Goal: Find specific page/section: Find specific page/section

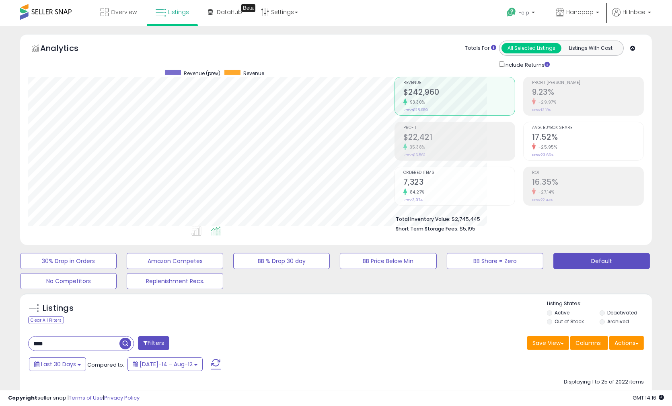
scroll to position [401733, 401532]
drag, startPoint x: 90, startPoint y: 344, endPoint x: -69, endPoint y: 340, distance: 158.4
click at [0, 340] on html "Unable to login Retrieving listings data.. has not yet accepted the Terms of Us…" at bounding box center [336, 203] width 672 height 406
paste input "******"
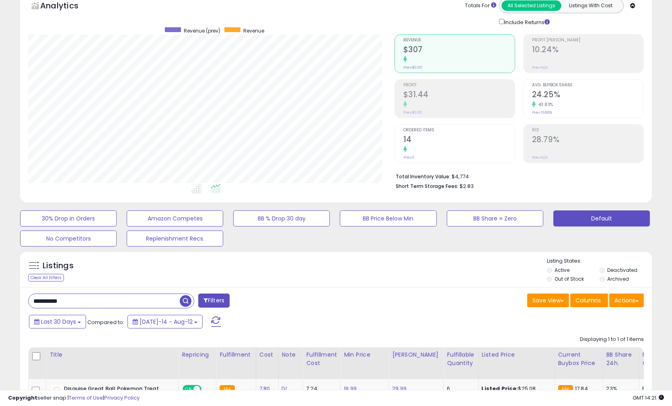
scroll to position [141, 0]
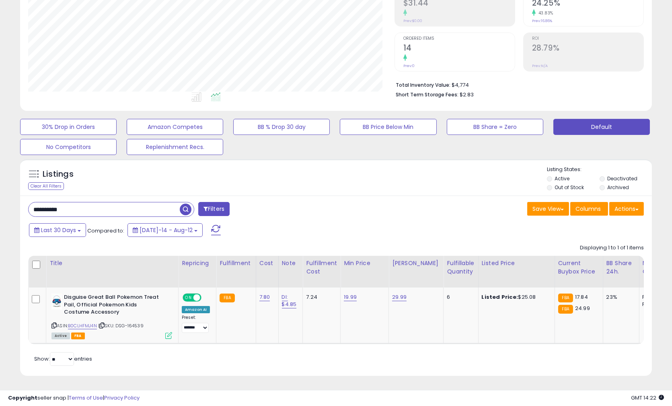
click at [346, 178] on div "Listings Clear All Filters Listing States:" at bounding box center [335, 179] width 631 height 27
drag, startPoint x: 113, startPoint y: 205, endPoint x: -381, endPoint y: 172, distance: 495.0
click at [0, 172] on html "Unable to login Retrieving listings data.. has not yet accepted the Terms of Us…" at bounding box center [336, 69] width 672 height 406
paste input "text"
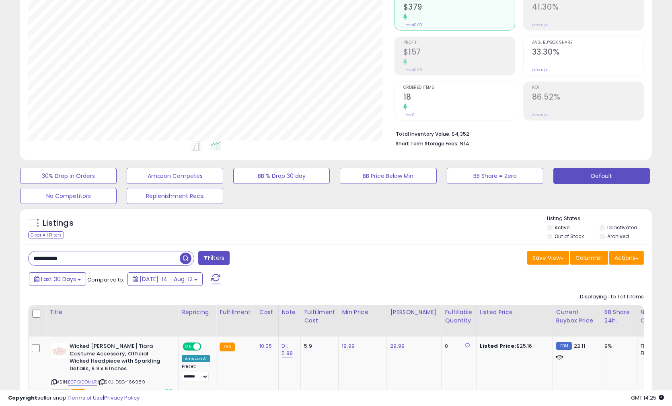
scroll to position [165, 366]
click at [454, 236] on div "Listings Clear All Filters Listing States:" at bounding box center [335, 228] width 631 height 27
click at [381, 245] on div "**********" at bounding box center [335, 339] width 631 height 188
drag, startPoint x: 118, startPoint y: 262, endPoint x: -328, endPoint y: 266, distance: 445.7
click at [0, 266] on html "Unable to login Retrieving listings data.. has not yet accepted the Terms of Us…" at bounding box center [336, 118] width 672 height 406
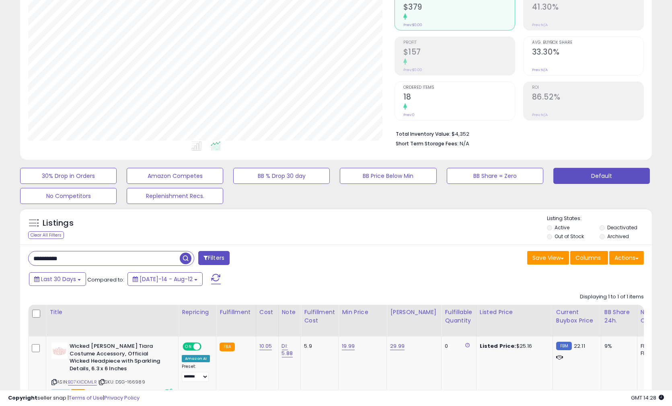
paste input "text"
drag, startPoint x: 361, startPoint y: 242, endPoint x: 161, endPoint y: 219, distance: 201.1
click at [361, 244] on div "Listings Clear All Filters" at bounding box center [335, 226] width 631 height 37
drag, startPoint x: 129, startPoint y: 264, endPoint x: -343, endPoint y: 229, distance: 473.1
click at [0, 229] on html "Unable to login Retrieving listings data.. has not yet accepted the Terms of Us…" at bounding box center [336, 118] width 672 height 406
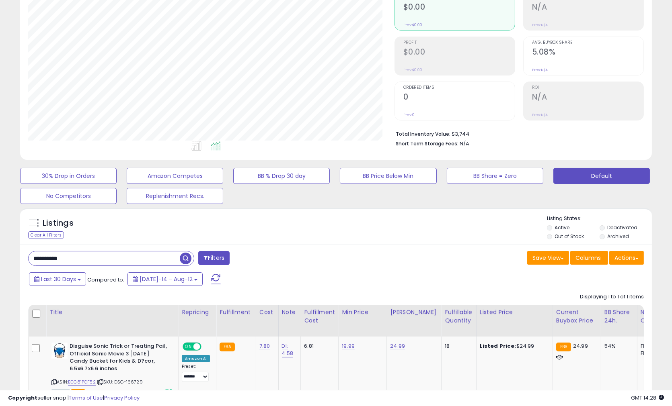
paste input "text"
drag, startPoint x: 412, startPoint y: 256, endPoint x: 377, endPoint y: 247, distance: 36.1
click at [412, 256] on div "Save View Save As New View Update Current View Columns Actions Import Export Vi…" at bounding box center [493, 259] width 314 height 16
drag, startPoint x: -20, startPoint y: 251, endPoint x: -370, endPoint y: 221, distance: 351.7
click at [0, 221] on html "Unable to login Retrieving listings data.. has not yet accepted the Terms of Us…" at bounding box center [336, 118] width 672 height 406
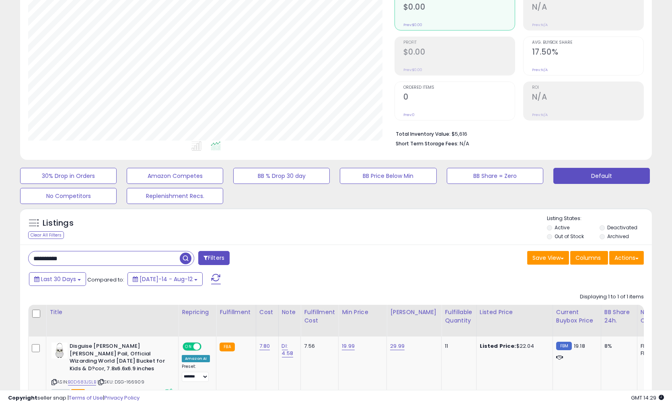
paste input "text"
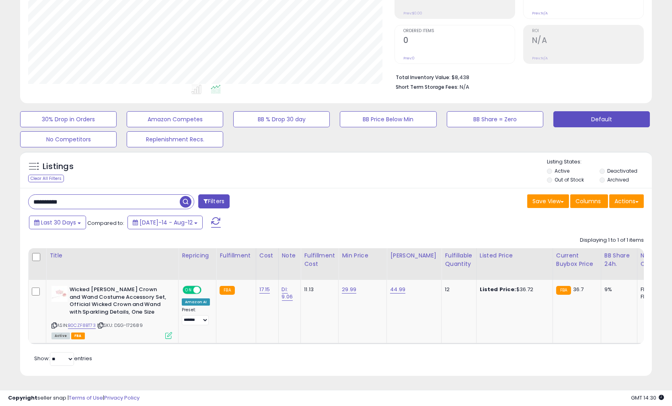
drag, startPoint x: 95, startPoint y: 198, endPoint x: -240, endPoint y: 183, distance: 334.7
click at [0, 183] on html "Unable to login Retrieving listings data.. has not yet accepted the Terms of Us…" at bounding box center [336, 61] width 672 height 406
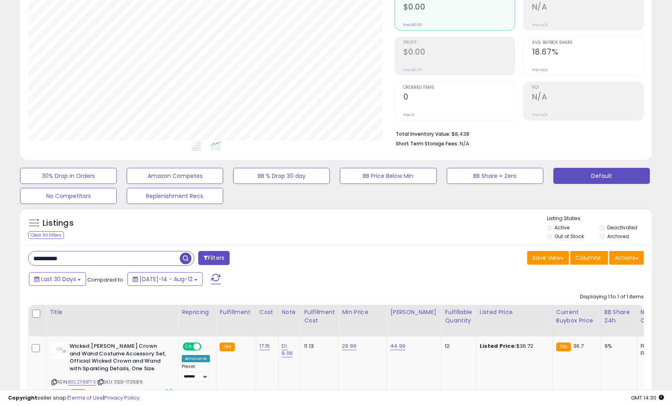
click at [377, 264] on div "Save View Save As New View Update Current View Columns Actions Import Export Vi…" at bounding box center [493, 259] width 314 height 16
drag, startPoint x: 99, startPoint y: 262, endPoint x: -373, endPoint y: 238, distance: 473.2
click at [0, 238] on html "Unable to login Retrieving listings data.. has not yet accepted the Terms of Us…" at bounding box center [336, 118] width 672 height 406
paste input "text"
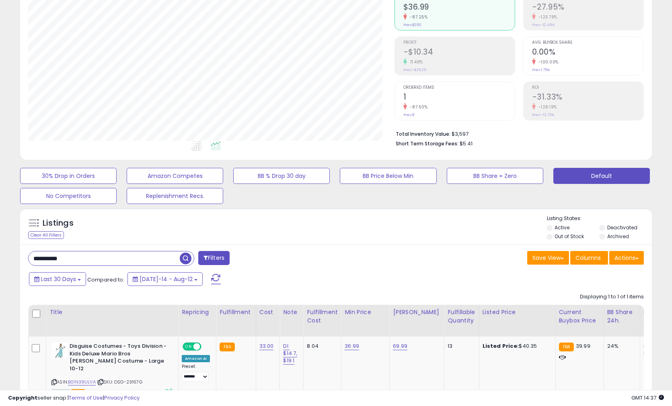
drag, startPoint x: 129, startPoint y: 256, endPoint x: -452, endPoint y: 251, distance: 580.8
click at [0, 251] on html "Unable to login Retrieving listings data.. has not yet accepted the Terms of Us…" at bounding box center [336, 118] width 672 height 406
paste input "**"
drag, startPoint x: 356, startPoint y: 238, endPoint x: 348, endPoint y: 215, distance: 24.9
click at [356, 238] on div "Listings Clear All Filters Listing States:" at bounding box center [335, 228] width 631 height 27
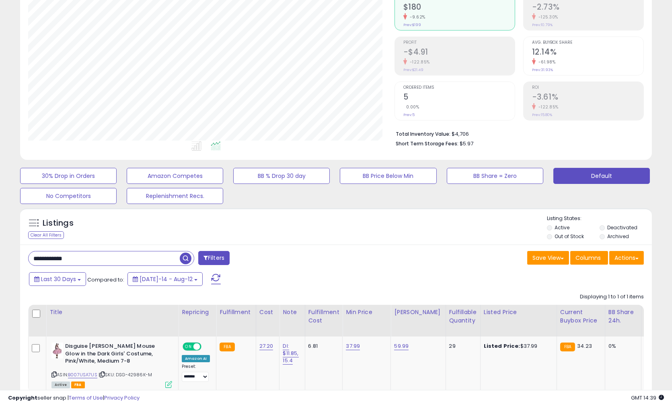
drag, startPoint x: 123, startPoint y: 261, endPoint x: -535, endPoint y: 197, distance: 661.0
click at [0, 197] on html "Unable to login Retrieving listings data.. has not yet accepted the Terms of Us…" at bounding box center [336, 118] width 672 height 406
paste input "text"
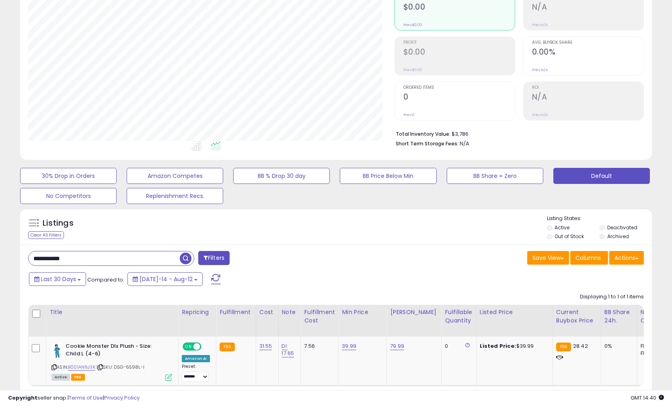
drag, startPoint x: 363, startPoint y: 245, endPoint x: 357, endPoint y: 245, distance: 6.0
click at [363, 245] on div "**********" at bounding box center [335, 331] width 631 height 173
click at [327, 234] on div "Listings Clear All Filters Listing States:" at bounding box center [335, 228] width 631 height 27
drag, startPoint x: 122, startPoint y: 258, endPoint x: -218, endPoint y: 239, distance: 340.1
click at [0, 239] on html "Unable to login Retrieving listings data.. has not yet accepted the Terms of Us…" at bounding box center [336, 118] width 672 height 406
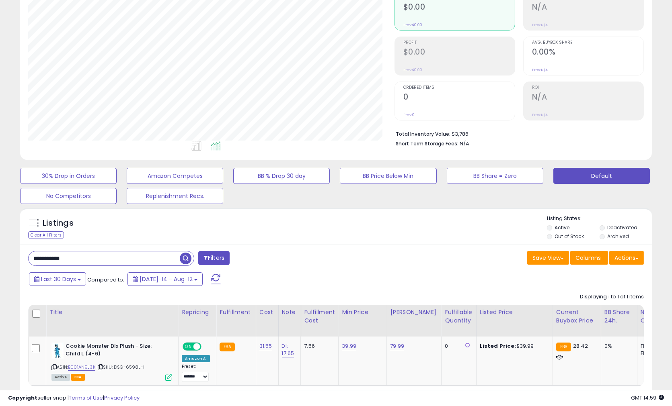
paste input "text"
click at [421, 250] on div "**********" at bounding box center [335, 331] width 631 height 173
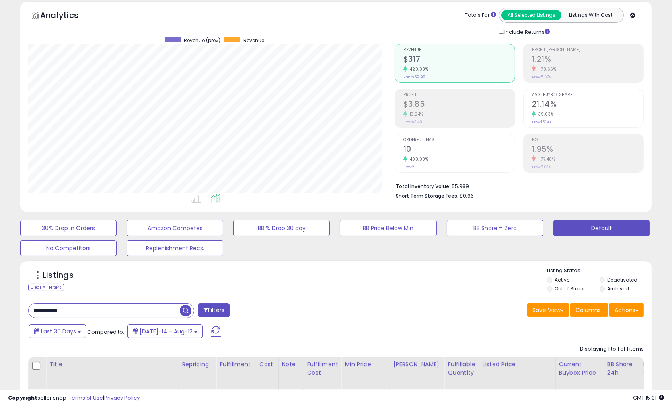
scroll to position [0, 0]
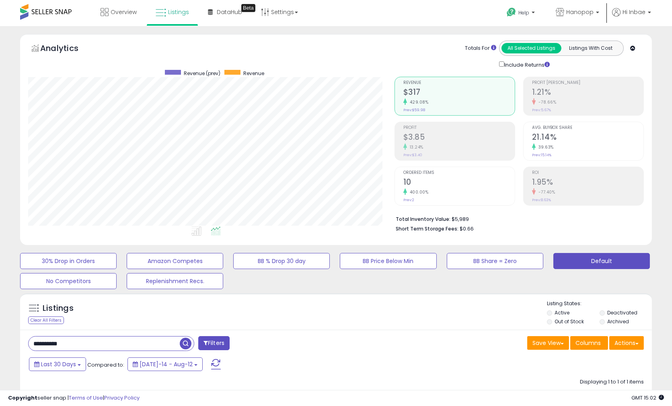
drag, startPoint x: -36, startPoint y: 334, endPoint x: -616, endPoint y: 256, distance: 585.1
click at [0, 256] on html "Unable to login Retrieving listings data.. has not yet accepted the Terms of Us…" at bounding box center [336, 203] width 672 height 406
paste input "text"
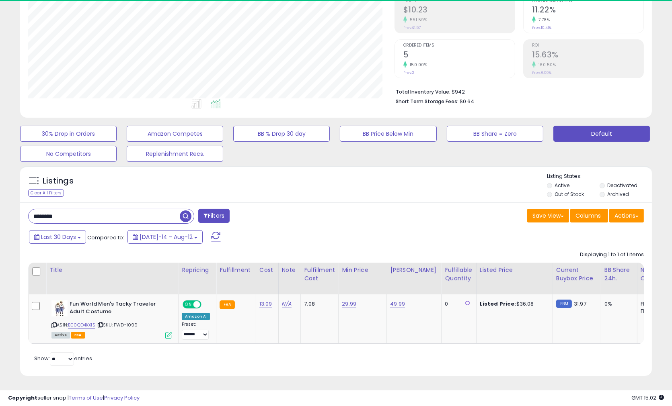
scroll to position [165, 366]
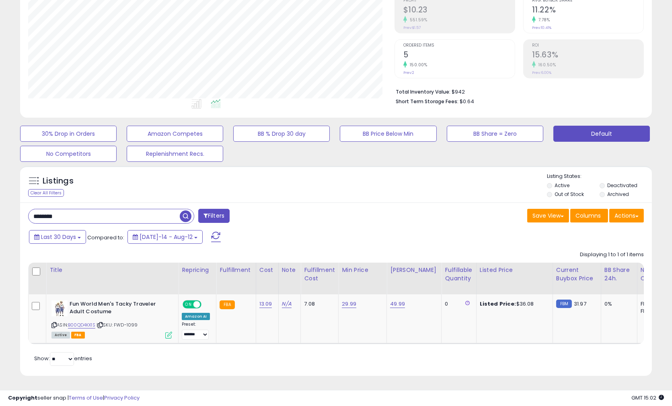
click at [328, 209] on div "******** Filters" at bounding box center [179, 217] width 314 height 16
drag, startPoint x: 98, startPoint y: 211, endPoint x: -266, endPoint y: 169, distance: 366.6
click at [0, 169] on html "Unable to login Retrieving listings data.. has not yet accepted the Terms of Us…" at bounding box center [336, 76] width 672 height 406
click at [414, 175] on div "Listings Clear All Filters Listing States:" at bounding box center [335, 186] width 631 height 27
drag, startPoint x: 404, startPoint y: 230, endPoint x: 361, endPoint y: 223, distance: 43.7
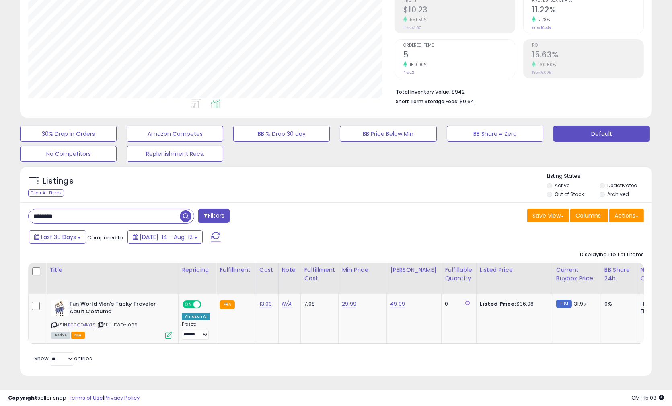
click at [404, 230] on div "Last 30 Days Compared to: [DATE]-14 - Aug-12" at bounding box center [257, 238] width 461 height 18
drag, startPoint x: 113, startPoint y: 211, endPoint x: -353, endPoint y: 156, distance: 469.9
click at [0, 156] on html "Unable to login Retrieving listings data.. has not yet accepted the Terms of Us…" at bounding box center [336, 76] width 672 height 406
paste input "**"
type input "**********"
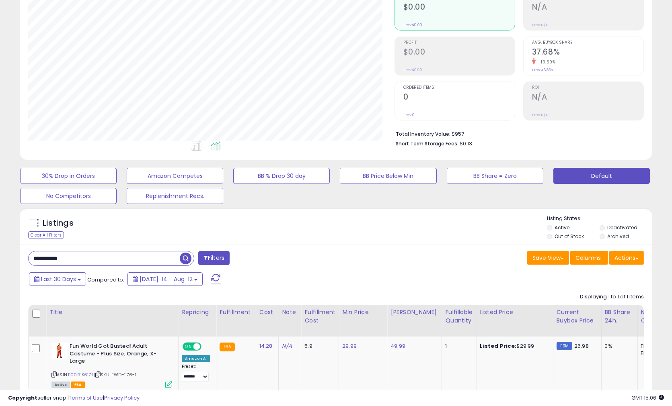
drag, startPoint x: 7, startPoint y: 256, endPoint x: -306, endPoint y: 204, distance: 316.9
click at [0, 204] on html "Unable to login Retrieving listings data.. has not yet accepted the Terms of Us…" at bounding box center [336, 118] width 672 height 406
paste input "text"
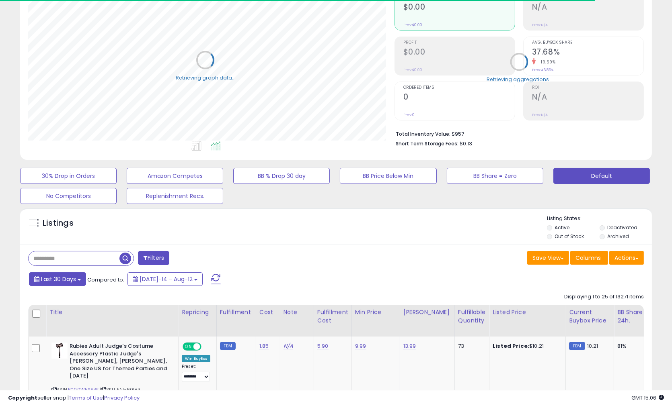
scroll to position [401733, 401532]
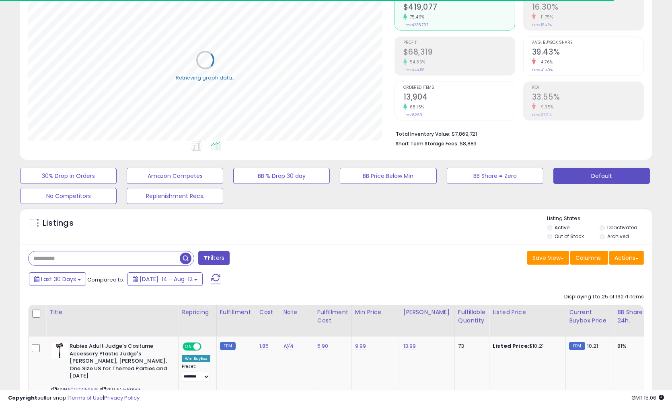
click at [64, 263] on input "text" at bounding box center [104, 259] width 151 height 14
paste input "**********"
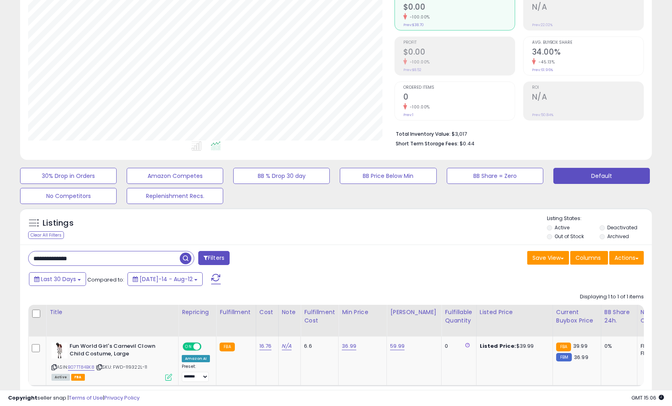
scroll to position [165, 366]
click at [416, 219] on div "Listings Clear All Filters Listing States:" at bounding box center [335, 228] width 631 height 27
drag, startPoint x: 129, startPoint y: 261, endPoint x: -554, endPoint y: 177, distance: 687.6
click at [0, 177] on html "Unable to login Retrieving listings data.. has not yet accepted the Terms of Us…" at bounding box center [336, 118] width 672 height 406
paste input "text"
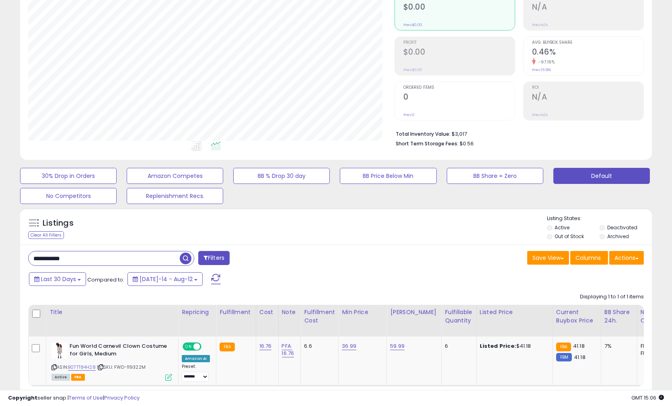
click at [348, 245] on div "**********" at bounding box center [335, 331] width 631 height 173
drag, startPoint x: -59, startPoint y: 250, endPoint x: -295, endPoint y: 210, distance: 239.4
click at [0, 210] on html "Unable to login Retrieving listings data.. has not yet accepted the Terms of Us…" at bounding box center [336, 118] width 672 height 406
paste input "*"
click at [348, 238] on div "Listings Clear All Filters Listing States:" at bounding box center [335, 228] width 631 height 27
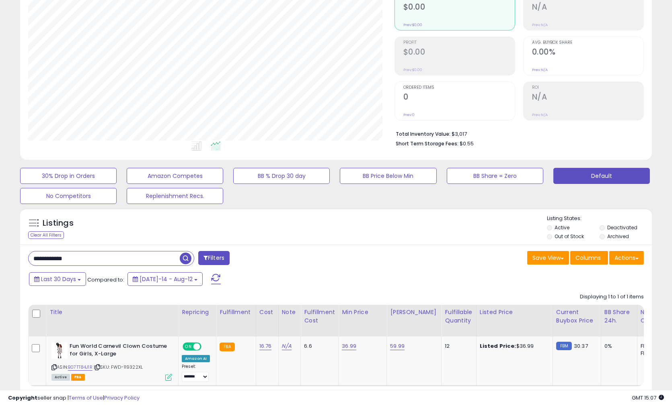
drag, startPoint x: 71, startPoint y: 259, endPoint x: -131, endPoint y: 242, distance: 203.3
click at [0, 242] on html "Unable to login Retrieving listings data.. has not yet accepted the Terms of Us…" at bounding box center [336, 118] width 672 height 406
paste input "text"
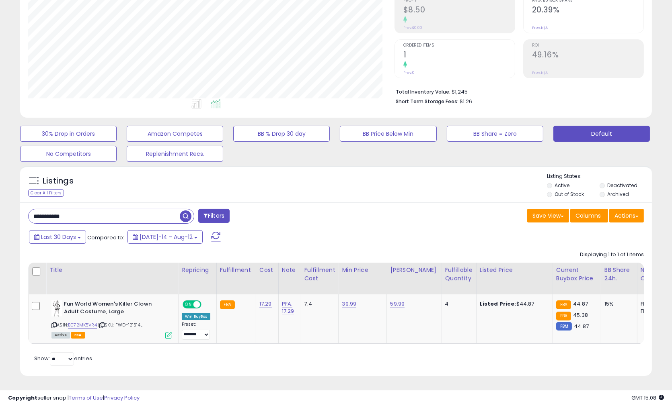
drag, startPoint x: 404, startPoint y: 228, endPoint x: 295, endPoint y: 222, distance: 109.9
click at [404, 229] on div "Last 30 Days Compared to: [DATE]-14 - Aug-12" at bounding box center [257, 238] width 461 height 18
drag, startPoint x: 88, startPoint y: 211, endPoint x: -207, endPoint y: 185, distance: 296.1
click at [0, 185] on html "Unable to login Retrieving listings data.. has not yet accepted the Terms of Us…" at bounding box center [336, 76] width 672 height 406
paste input "text"
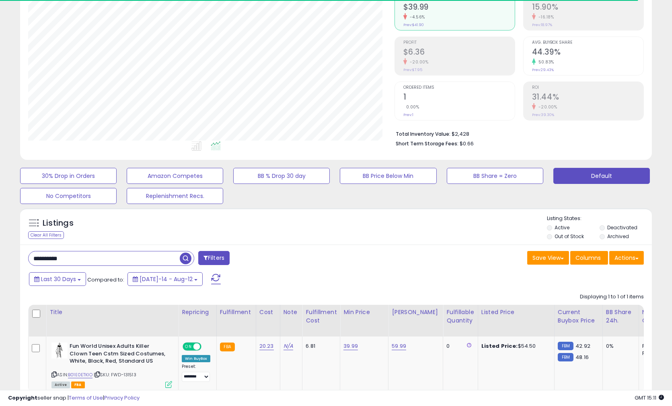
click at [399, 252] on div "Save View Save As New View Update Current View Columns Actions Import Export Vi…" at bounding box center [493, 259] width 314 height 16
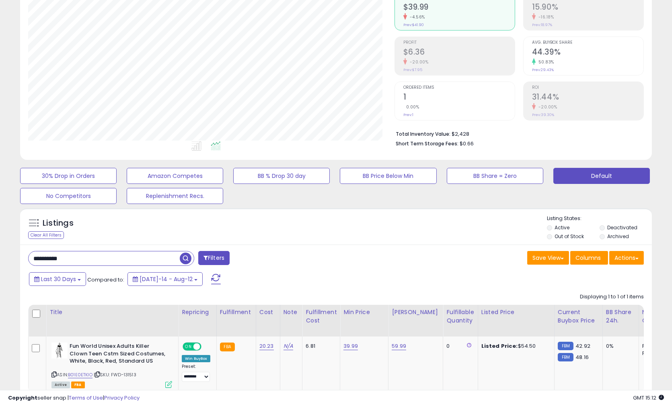
drag, startPoint x: 85, startPoint y: 258, endPoint x: -486, endPoint y: 245, distance: 571.2
click at [0, 245] on html "Unable to login Retrieving listings data.. has not yet accepted the Terms of Us…" at bounding box center [336, 118] width 672 height 406
paste input "*"
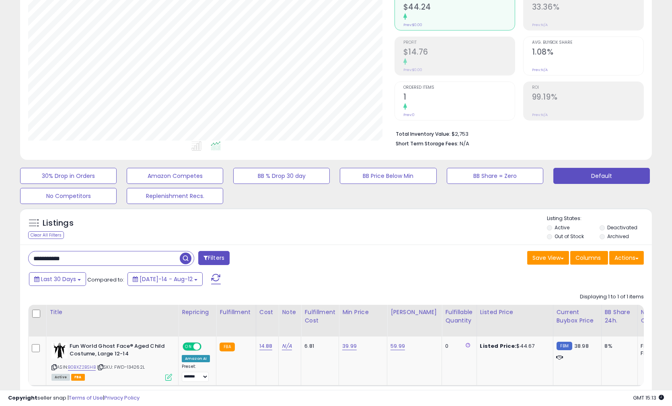
click at [343, 238] on div "Listings Clear All Filters Listing States:" at bounding box center [335, 228] width 631 height 27
drag, startPoint x: 122, startPoint y: 258, endPoint x: -298, endPoint y: 206, distance: 423.2
click at [0, 206] on html "Unable to login Retrieving listings data.. has not yet accepted the Terms of Us…" at bounding box center [336, 118] width 672 height 406
paste input "text"
click at [428, 248] on div "**********" at bounding box center [335, 331] width 631 height 173
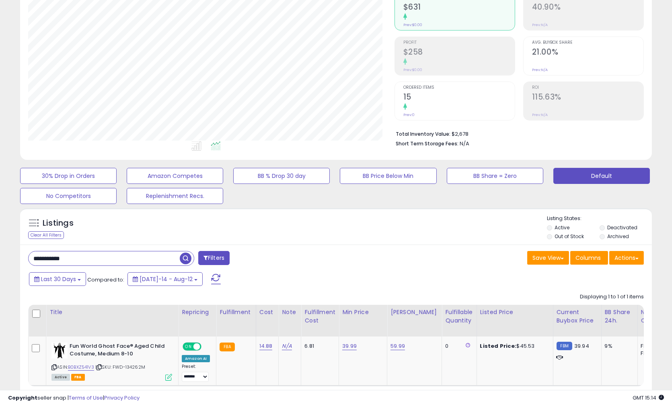
click at [316, 249] on div "**********" at bounding box center [335, 331] width 631 height 173
drag, startPoint x: 86, startPoint y: 256, endPoint x: -337, endPoint y: 212, distance: 425.9
click at [0, 212] on html "Unable to login Retrieving listings data.. has not yet accepted the Terms of Us…" at bounding box center [336, 118] width 672 height 406
paste input "text"
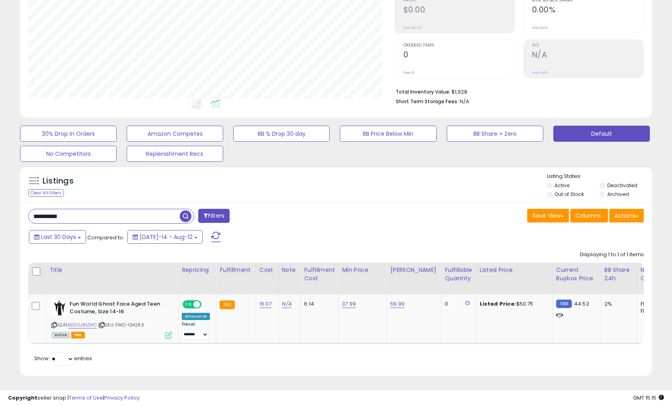
click at [426, 218] on div "Save View Save As New View Update Current View Columns Actions Import Export Vi…" at bounding box center [493, 217] width 314 height 16
drag, startPoint x: 416, startPoint y: 220, endPoint x: 381, endPoint y: 219, distance: 34.6
click at [416, 220] on div "**********" at bounding box center [335, 289] width 631 height 173
drag, startPoint x: 29, startPoint y: 210, endPoint x: -529, endPoint y: 143, distance: 562.2
click at [0, 143] on html "Unable to login Retrieving listings data.. has not yet accepted the Terms of Us…" at bounding box center [336, 76] width 672 height 406
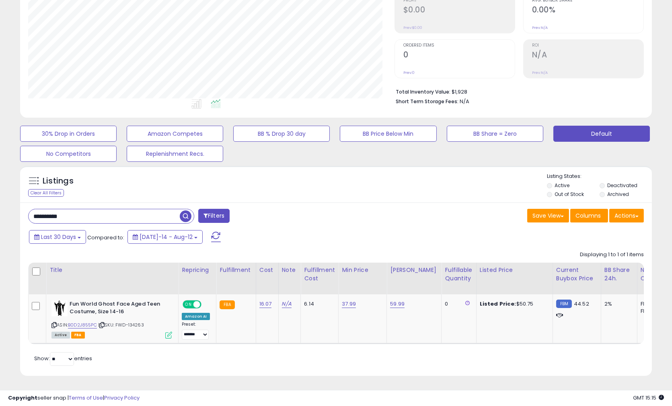
paste input "*"
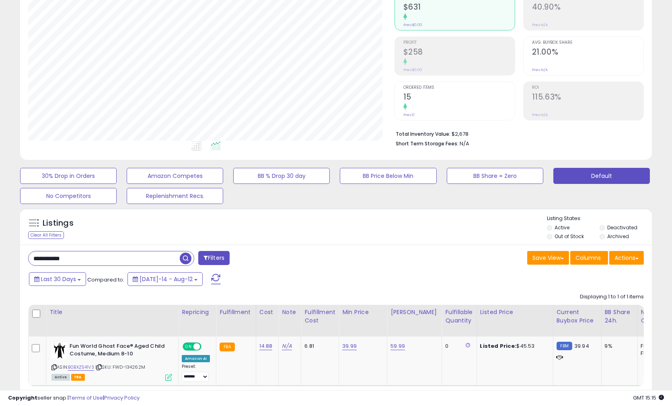
click at [409, 280] on div "Last 30 Days Compared to: [DATE]-14 - Aug-12" at bounding box center [257, 280] width 461 height 18
drag, startPoint x: 103, startPoint y: 259, endPoint x: -187, endPoint y: 232, distance: 291.0
click at [0, 232] on html "Unable to login Retrieving listings data.. has not yet accepted the Terms of Us…" at bounding box center [336, 118] width 672 height 406
paste input "text"
type input "**********"
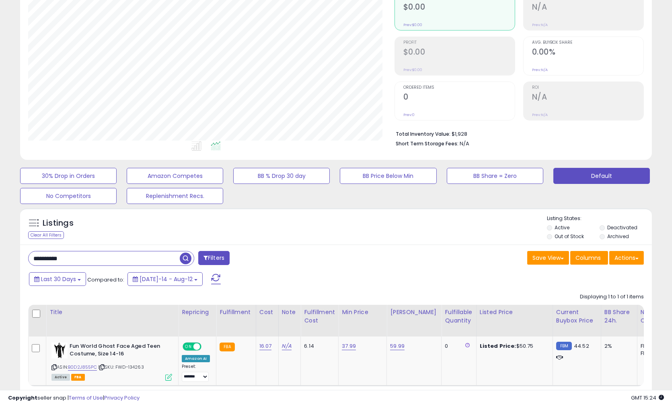
drag, startPoint x: 91, startPoint y: 257, endPoint x: -184, endPoint y: 243, distance: 275.3
click at [0, 243] on html "Unable to login Retrieving listings data.. has not yet accepted the Terms of Us…" at bounding box center [336, 118] width 672 height 406
paste input "text"
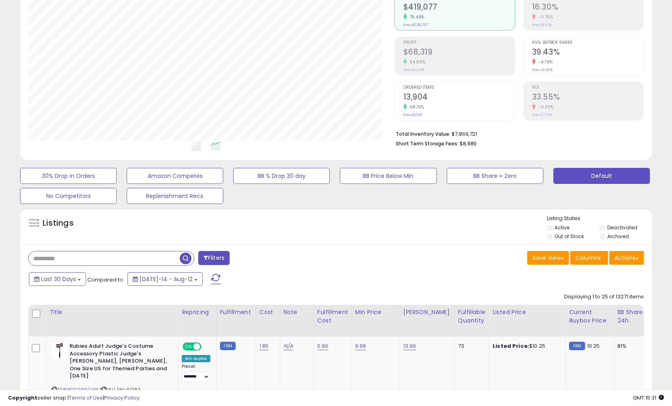
click at [70, 260] on input "text" at bounding box center [104, 259] width 151 height 14
paste input "**********"
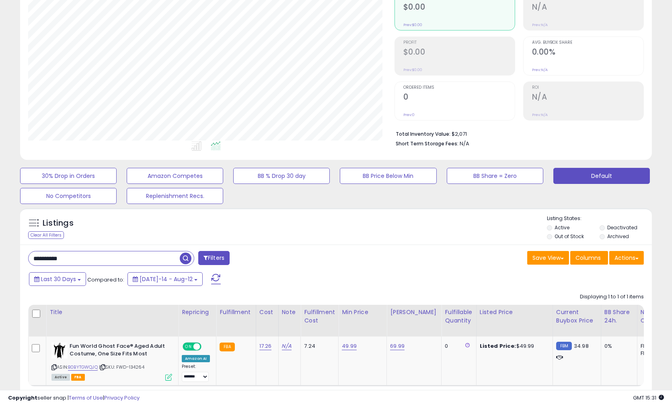
click at [385, 235] on div "Listings Clear All Filters Listing States:" at bounding box center [335, 228] width 631 height 27
drag, startPoint x: 99, startPoint y: 255, endPoint x: -443, endPoint y: 223, distance: 542.7
click at [0, 223] on html "Unable to login Retrieving listings data.. has not yet accepted the Terms of Us…" at bounding box center [336, 118] width 672 height 406
paste input "*"
drag, startPoint x: 80, startPoint y: 261, endPoint x: -367, endPoint y: 206, distance: 450.7
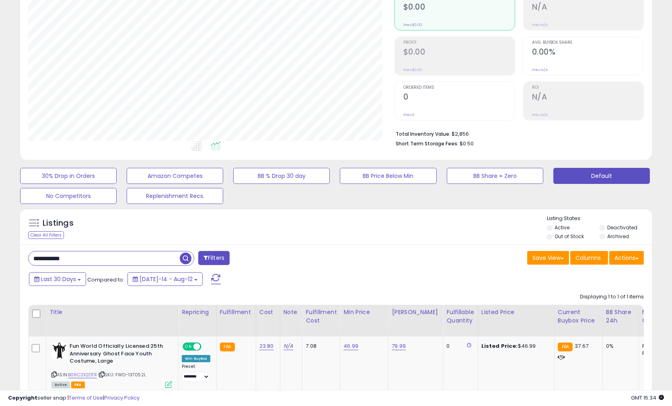
click at [0, 206] on html "Unable to login Retrieving listings data.. has not yet accepted the Terms of Us…" at bounding box center [336, 118] width 672 height 406
paste input "text"
drag, startPoint x: 99, startPoint y: 259, endPoint x: -468, endPoint y: 221, distance: 567.9
click at [0, 221] on html "Unable to login Retrieving listings data.. has not yet accepted the Terms of Us…" at bounding box center [336, 118] width 672 height 406
paste input "text"
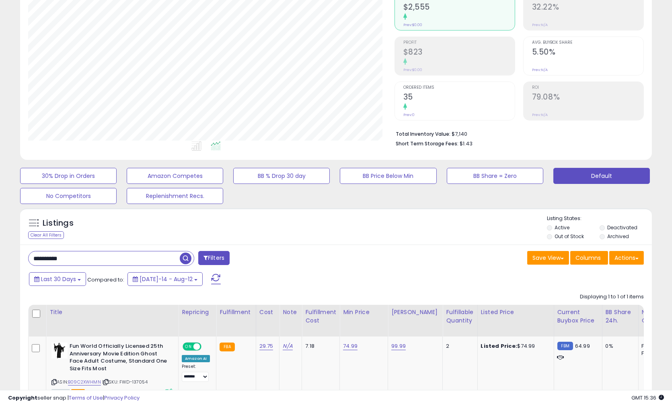
click at [294, 229] on div "Listings Clear All Filters Listing States:" at bounding box center [335, 228] width 631 height 27
drag, startPoint x: -130, startPoint y: 236, endPoint x: -482, endPoint y: 184, distance: 355.5
click at [0, 184] on html "Unable to login Retrieving listings data.. has not yet accepted the Terms of Us…" at bounding box center [336, 118] width 672 height 406
paste input "****"
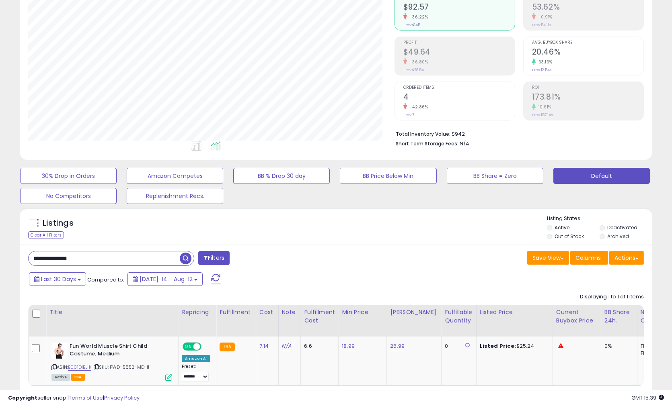
click at [345, 205] on div "Listings Clear All Filters" at bounding box center [335, 316] width 643 height 224
drag, startPoint x: 96, startPoint y: 258, endPoint x: -621, endPoint y: 160, distance: 723.6
click at [0, 160] on html "Unable to login Retrieving listings data.. has not yet accepted the Terms of Us…" at bounding box center [336, 118] width 672 height 406
paste input "text"
drag, startPoint x: 101, startPoint y: 256, endPoint x: -558, endPoint y: 155, distance: 666.8
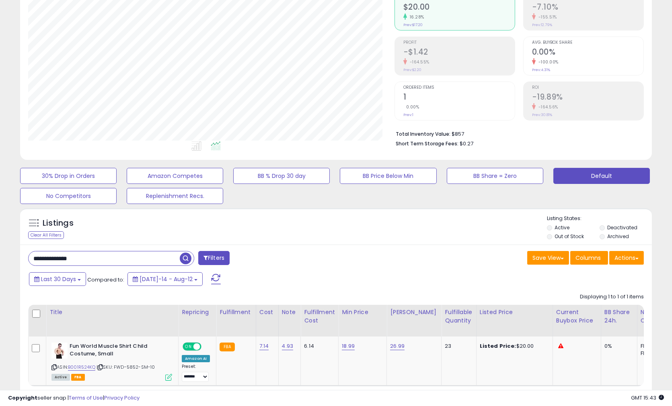
click at [0, 155] on html "Unable to login Retrieving listings data.. has not yet accepted the Terms of Us…" at bounding box center [336, 118] width 672 height 406
paste input "text"
click at [380, 221] on div "Listings Clear All Filters Listing States:" at bounding box center [335, 228] width 631 height 27
drag, startPoint x: 92, startPoint y: 260, endPoint x: -451, endPoint y: 165, distance: 550.9
click at [0, 165] on html "Unable to login Retrieving listings data.. has not yet accepted the Terms of Us…" at bounding box center [336, 118] width 672 height 406
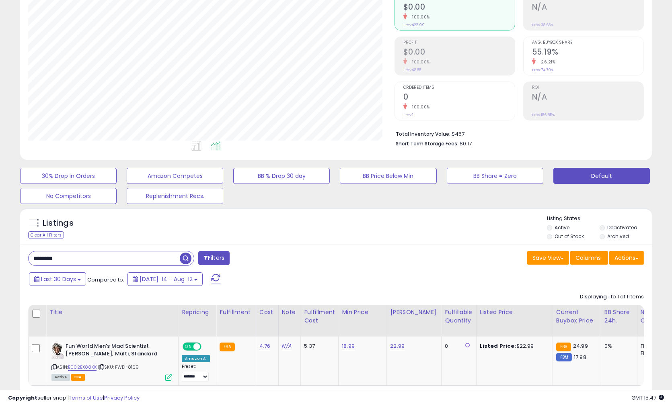
paste input "**"
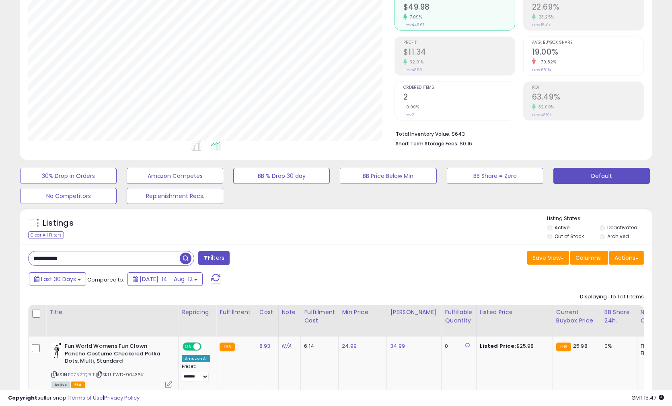
click at [348, 247] on div "**********" at bounding box center [335, 335] width 631 height 180
drag, startPoint x: 98, startPoint y: 256, endPoint x: -440, endPoint y: 197, distance: 541.8
click at [0, 197] on html "Unable to login Retrieving listings data.. has not yet accepted the Terms of Us…" at bounding box center [336, 118] width 672 height 406
paste input "text"
drag, startPoint x: 36, startPoint y: 259, endPoint x: -464, endPoint y: 189, distance: 504.9
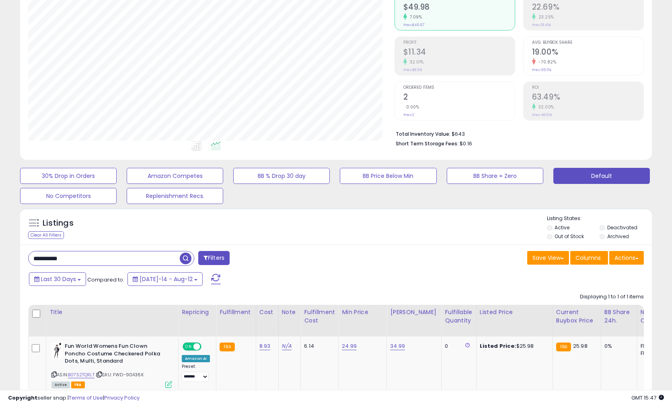
click at [0, 189] on html "Unable to login Retrieving listings data.. has not yet accepted the Terms of Us…" at bounding box center [336, 118] width 672 height 406
paste input "text"
type input "**********"
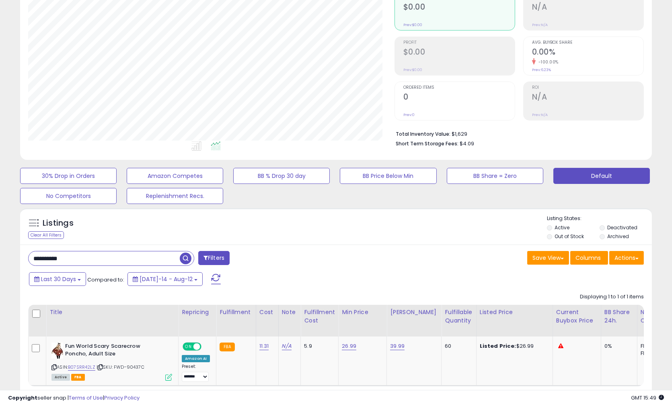
drag, startPoint x: 109, startPoint y: 263, endPoint x: -445, endPoint y: 176, distance: 561.1
click at [0, 176] on html "Unable to login Retrieving listings data.. has not yet accepted the Terms of Us…" at bounding box center [336, 118] width 672 height 406
paste input "text"
drag, startPoint x: 442, startPoint y: 273, endPoint x: 435, endPoint y: 274, distance: 7.3
click at [435, 274] on div "Last 30 Days Compared to: [DATE]-14 - Aug-12" at bounding box center [257, 280] width 461 height 18
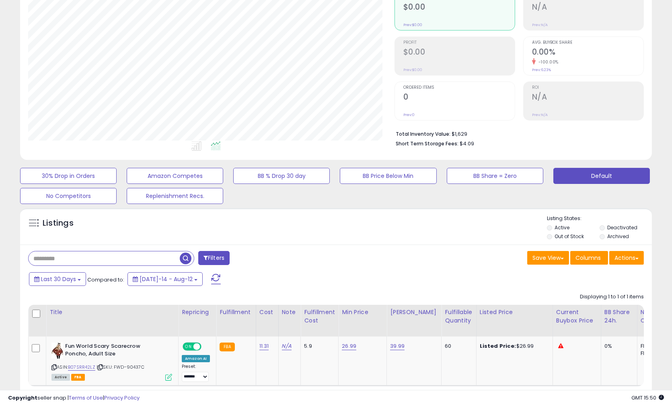
drag, startPoint x: 90, startPoint y: 260, endPoint x: 79, endPoint y: 262, distance: 11.8
click at [90, 260] on input "text" at bounding box center [104, 259] width 151 height 14
paste input "**********"
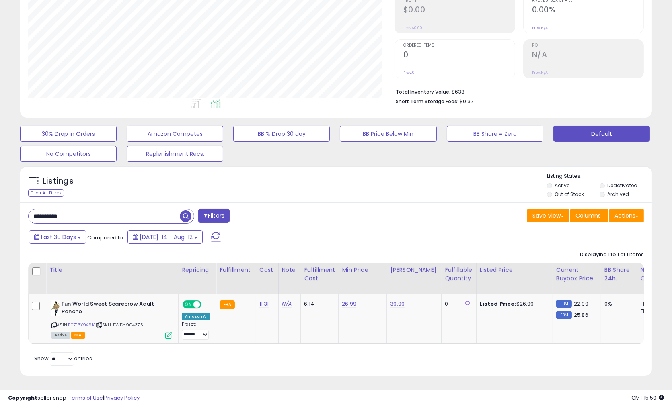
click at [363, 186] on div "Listings Clear All Filters Listing States:" at bounding box center [335, 186] width 631 height 27
drag, startPoint x: -340, startPoint y: 179, endPoint x: -542, endPoint y: 165, distance: 202.6
click at [0, 165] on html "Unable to login Retrieving listings data.. has not yet accepted the Terms of Us…" at bounding box center [336, 76] width 672 height 406
paste input "*"
type input "**********"
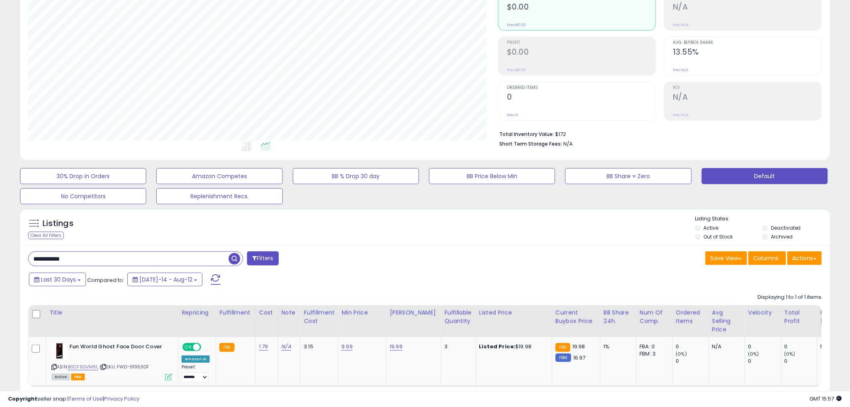
scroll to position [165, 470]
